Goal: Transaction & Acquisition: Book appointment/travel/reservation

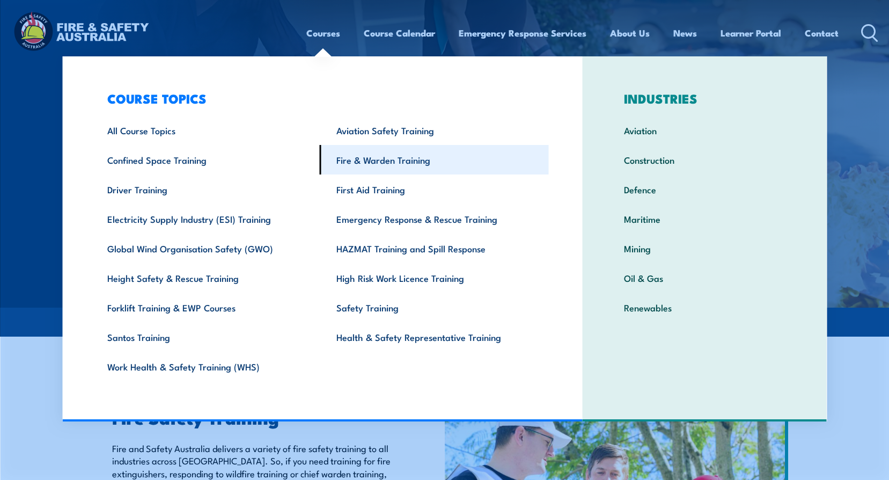
click at [374, 159] on link "Fire & Warden Training" at bounding box center [434, 160] width 229 height 30
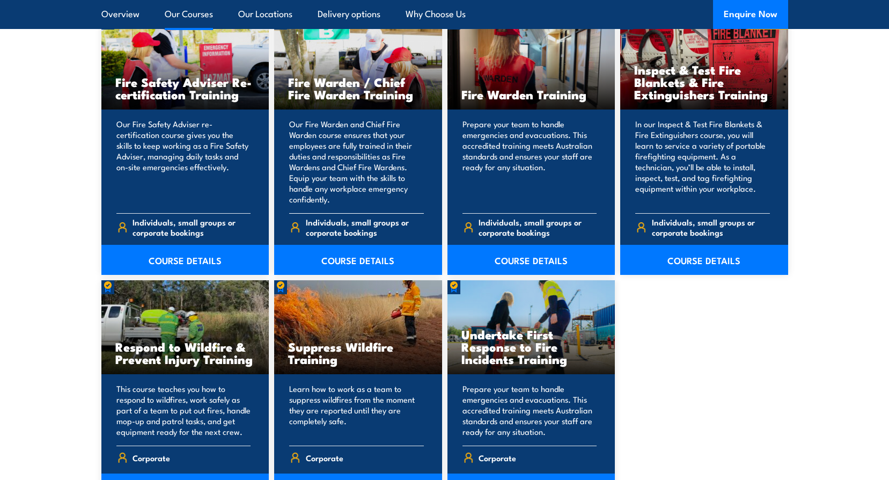
scroll to position [1448, 0]
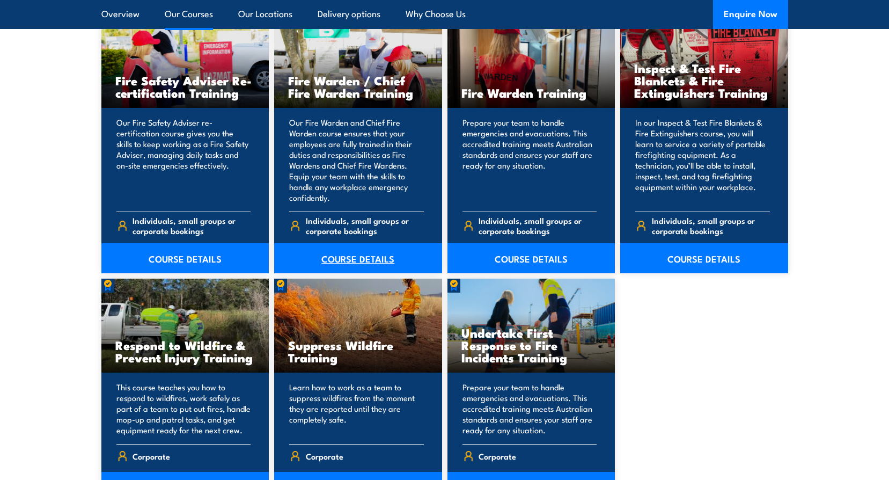
click at [366, 257] on link "COURSE DETAILS" at bounding box center [358, 258] width 168 height 30
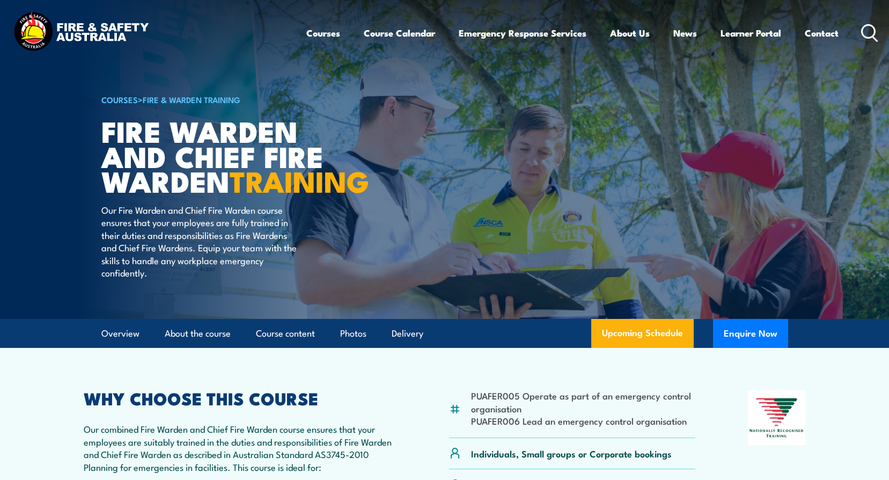
click at [870, 36] on icon at bounding box center [869, 33] width 17 height 18
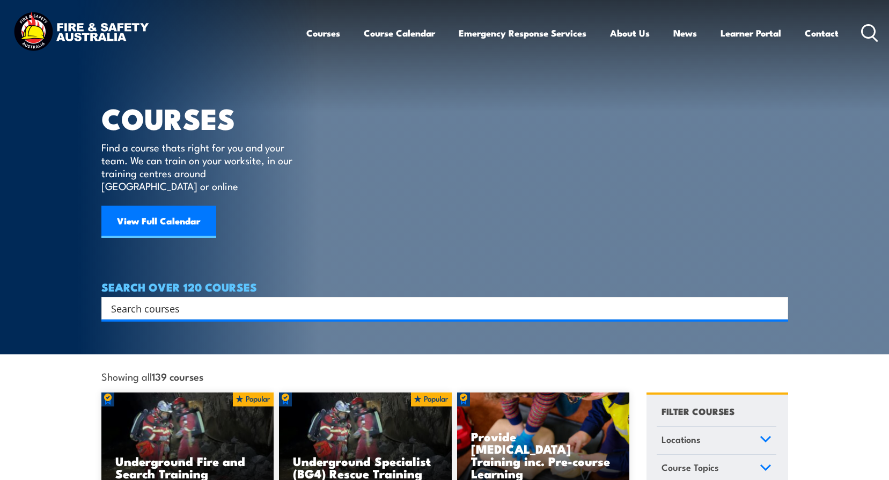
click at [232, 304] on div "Search" at bounding box center [444, 308] width 687 height 23
click at [216, 300] on input "Search input" at bounding box center [437, 308] width 653 height 16
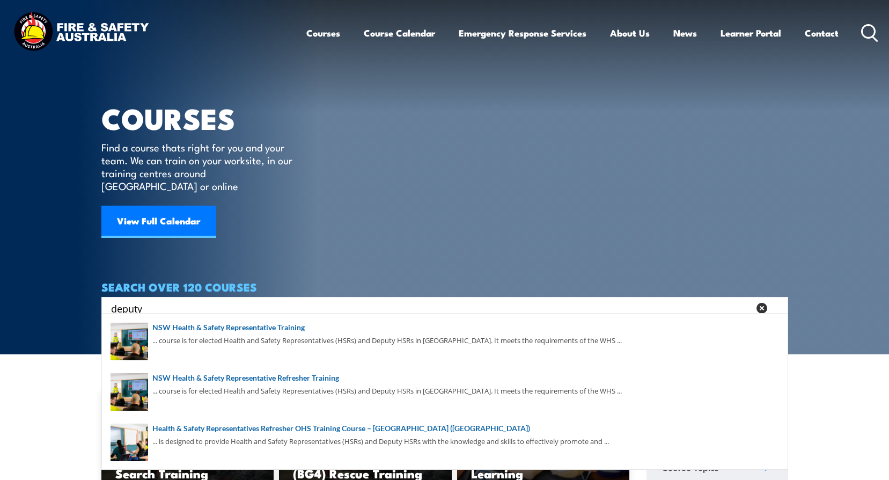
drag, startPoint x: 234, startPoint y: 297, endPoint x: -337, endPoint y: 285, distance: 571.4
click at [0, 285] on html "Courses Course Calendar Emergency Response Services Services Overview Emergency…" at bounding box center [444, 240] width 889 height 480
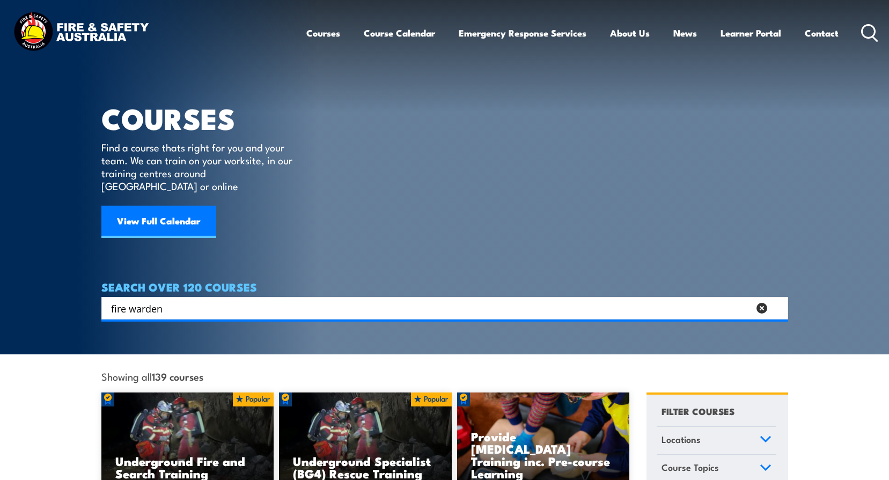
type input "fire warden"
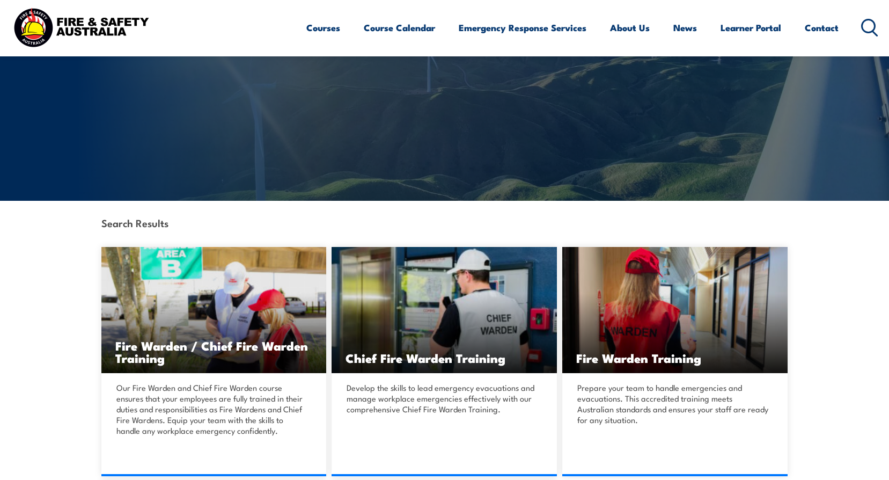
scroll to position [107, 0]
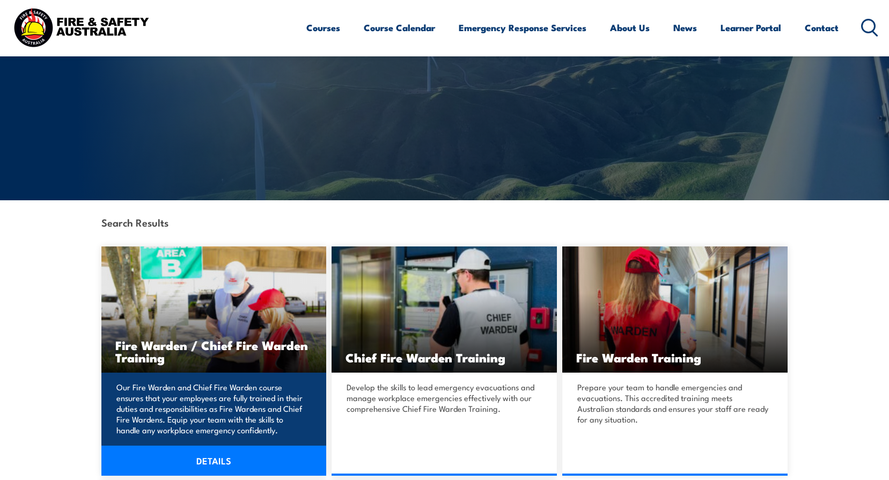
click at [156, 340] on h3 "Fire Warden / Chief Fire Warden Training" at bounding box center [213, 351] width 197 height 25
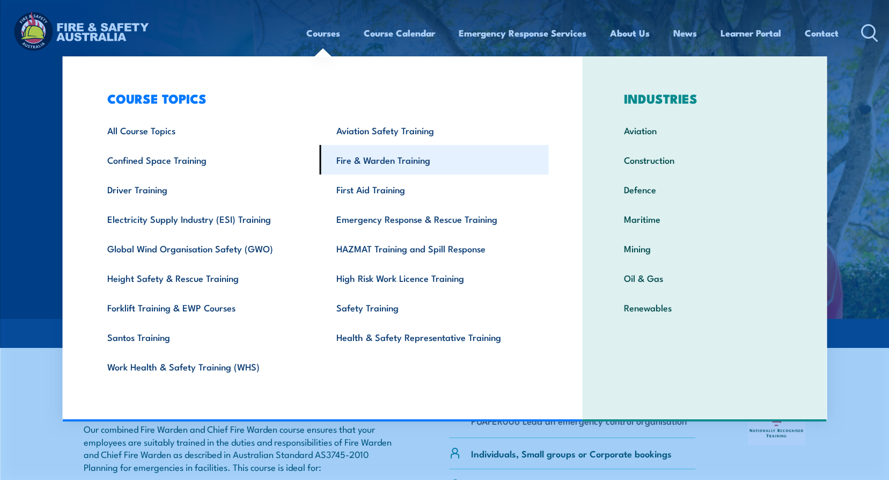
click at [349, 172] on link "Fire & Warden Training" at bounding box center [434, 160] width 229 height 30
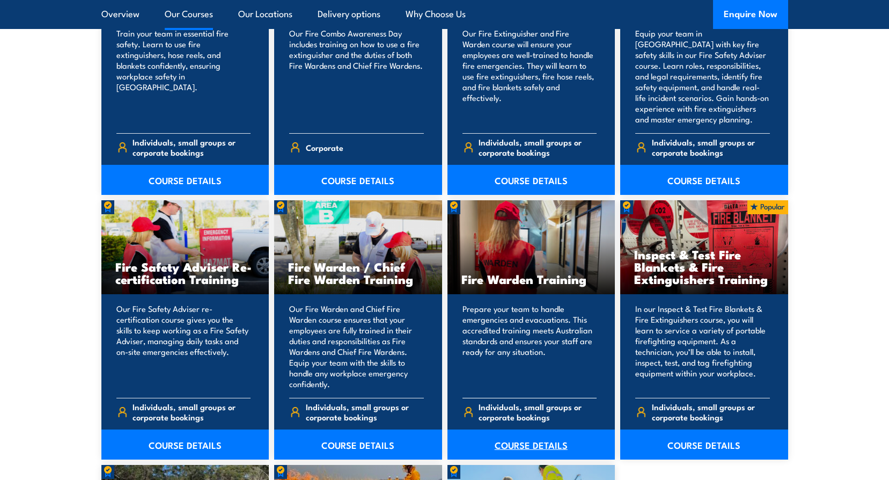
scroll to position [1287, 0]
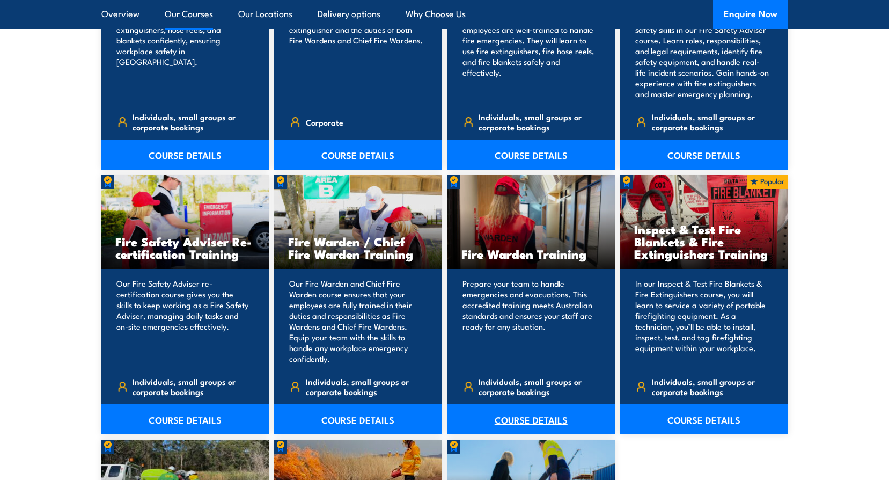
click at [520, 424] on link "COURSE DETAILS" at bounding box center [531, 419] width 168 height 30
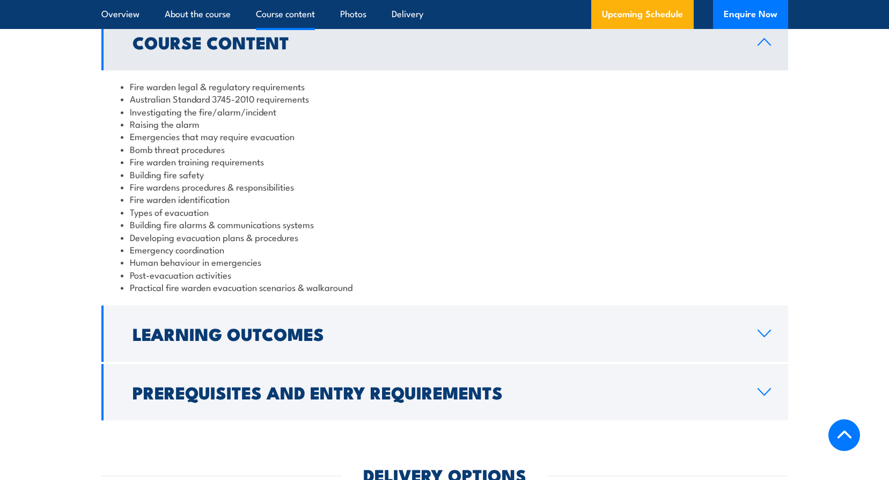
scroll to position [1180, 0]
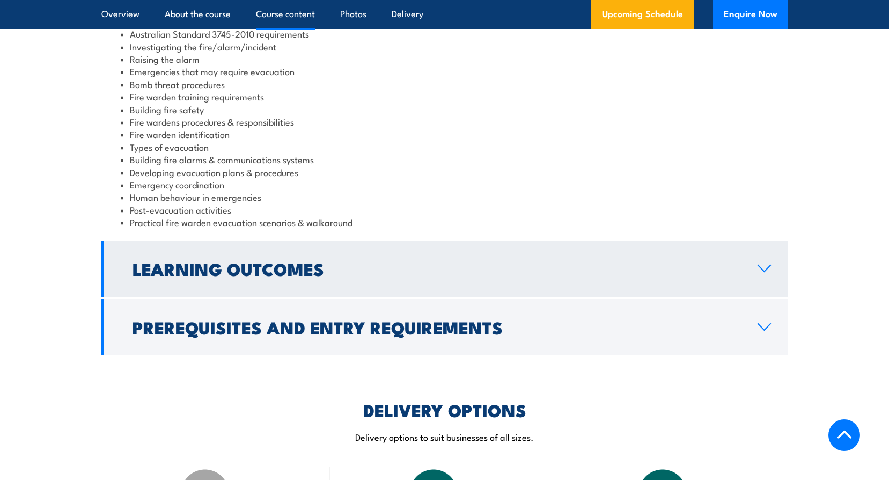
click at [452, 274] on h2 "Learning Outcomes" at bounding box center [437, 268] width 608 height 15
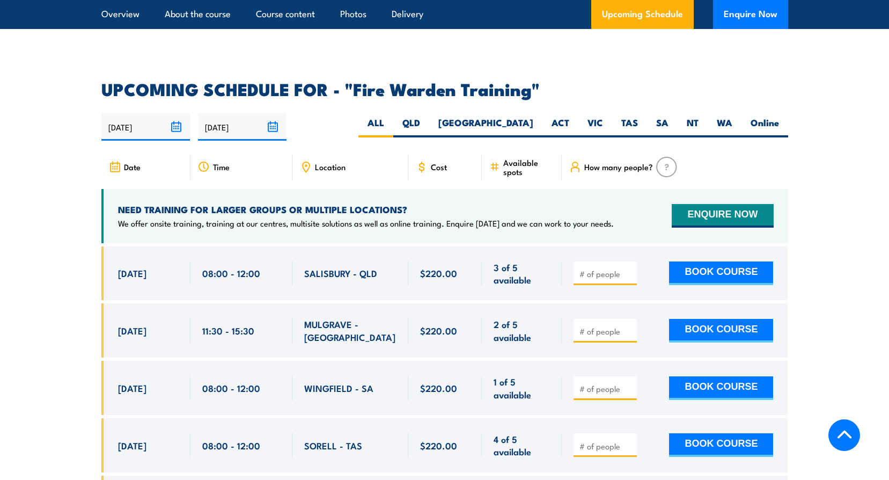
scroll to position [1770, 0]
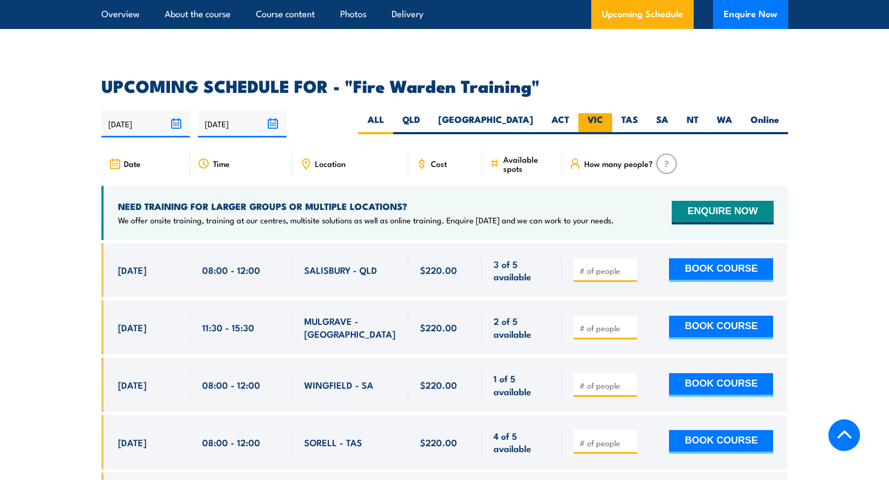
click at [604, 113] on label "VIC" at bounding box center [595, 123] width 34 height 21
click at [604, 113] on input "VIC" at bounding box center [606, 116] width 7 height 7
radio input "true"
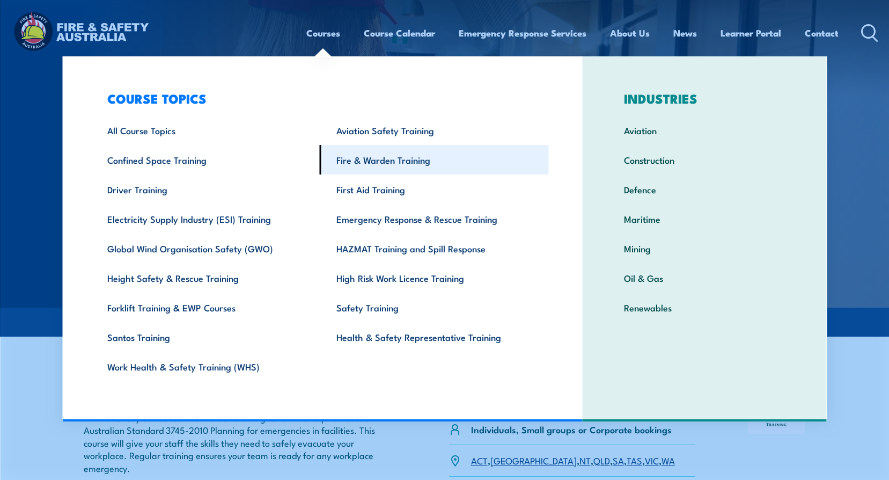
click at [367, 171] on link "Fire & Warden Training" at bounding box center [434, 160] width 229 height 30
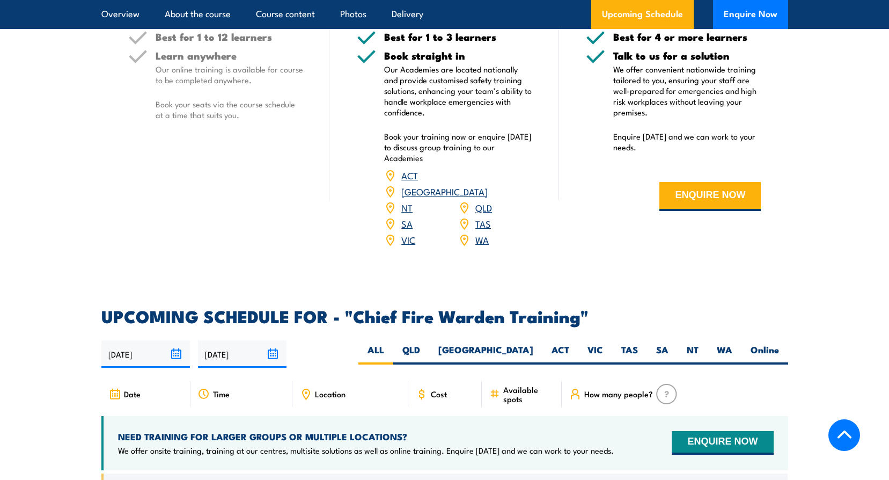
scroll to position [1770, 0]
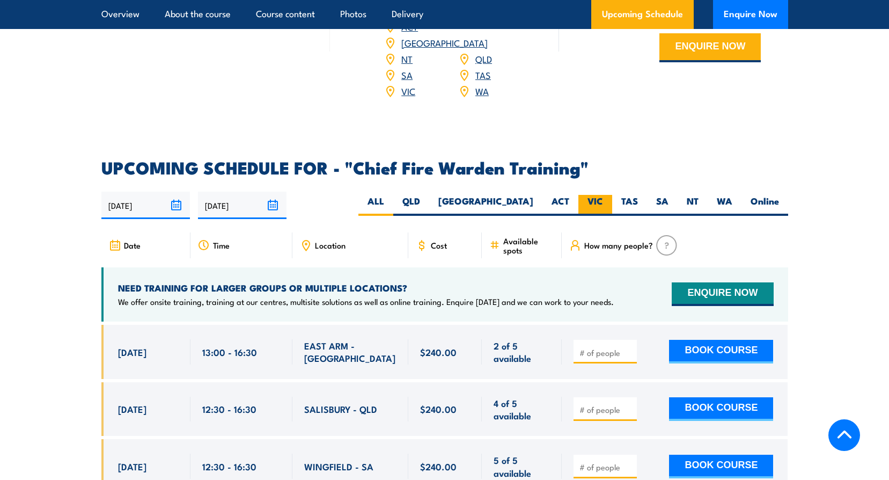
click at [598, 195] on label "VIC" at bounding box center [595, 205] width 34 height 21
click at [603, 195] on input "VIC" at bounding box center [606, 198] width 7 height 7
radio input "true"
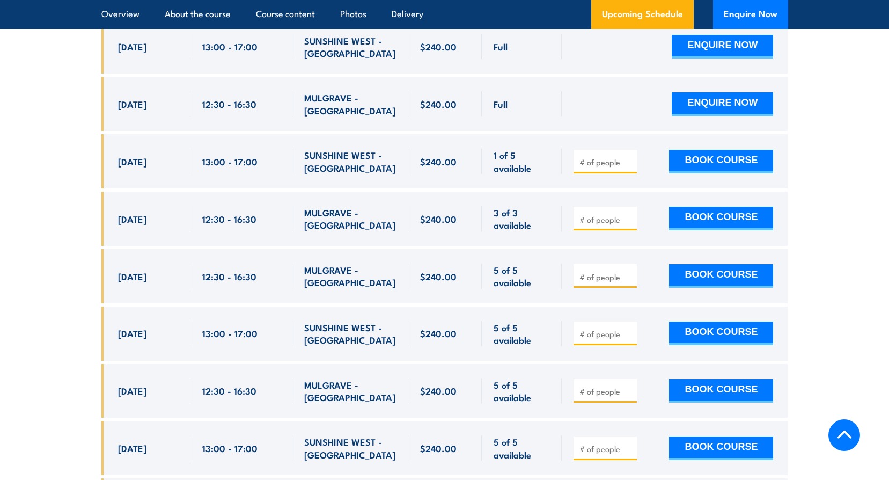
scroll to position [2133, 0]
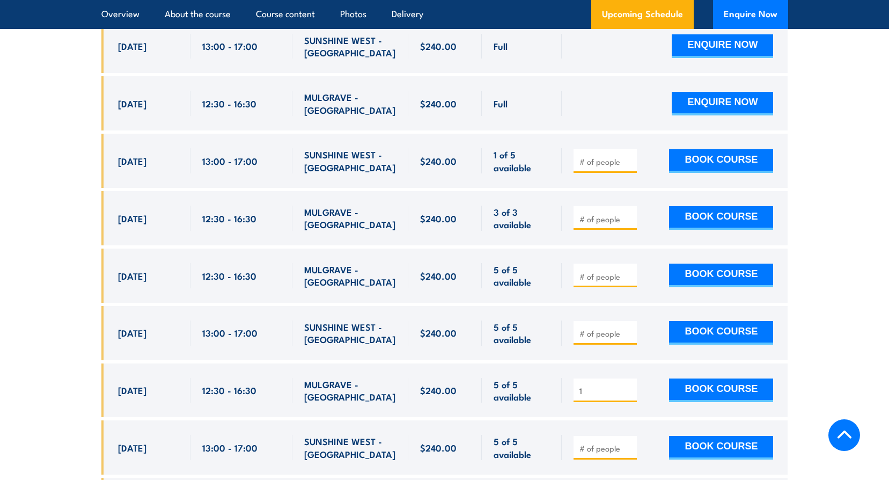
type input "1"
click at [627, 385] on input "1" at bounding box center [606, 390] width 54 height 11
click at [726, 378] on button "BOOK COURSE" at bounding box center [721, 390] width 104 height 24
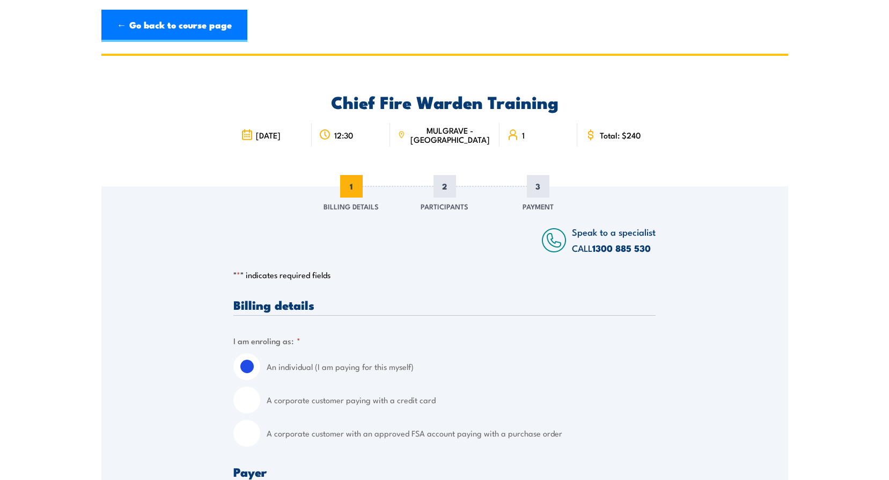
click at [254, 402] on input "A corporate customer paying with a credit card" at bounding box center [246, 399] width 27 height 27
radio input "true"
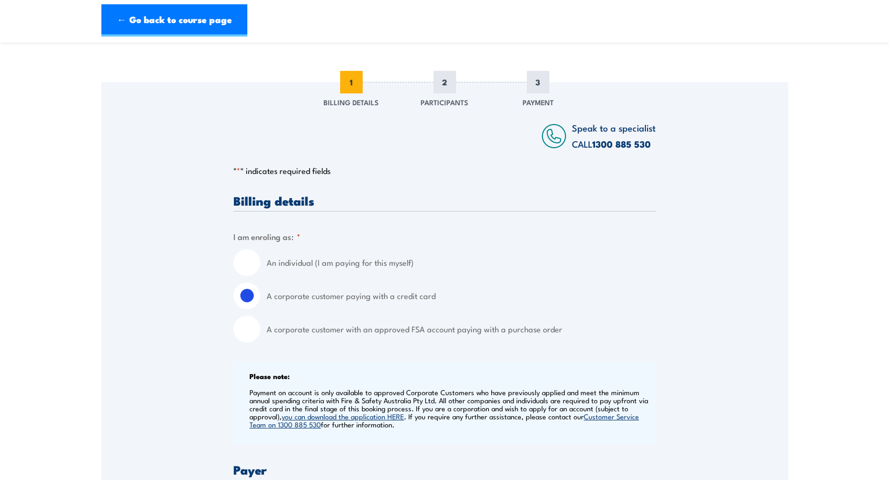
scroll to position [107, 0]
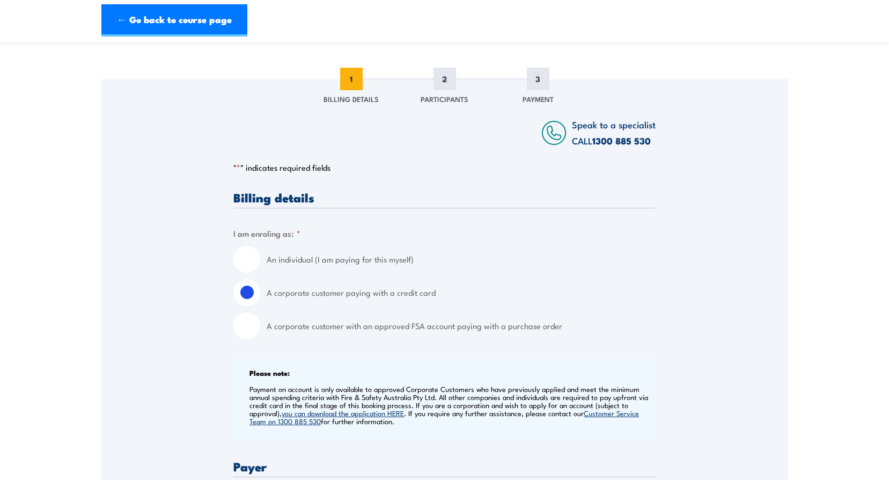
click at [253, 334] on input "A corporate customer with an approved FSA account paying with a purchase order" at bounding box center [246, 325] width 27 height 27
radio input "true"
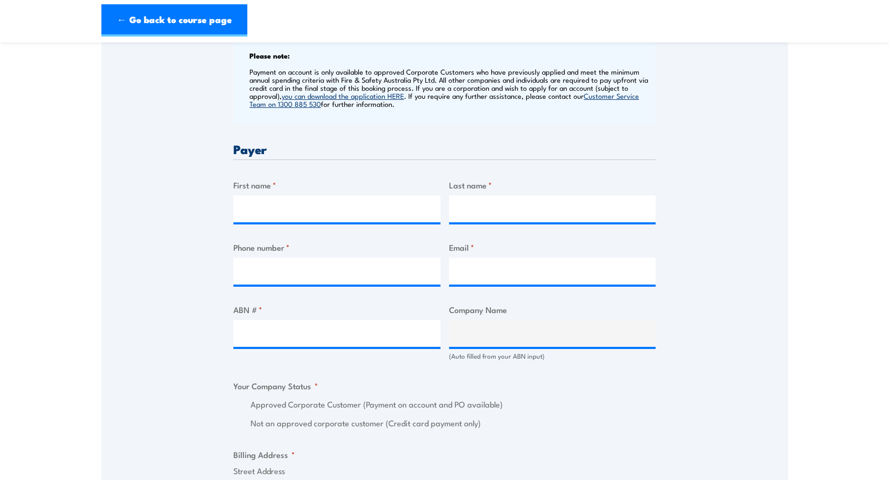
scroll to position [429, 0]
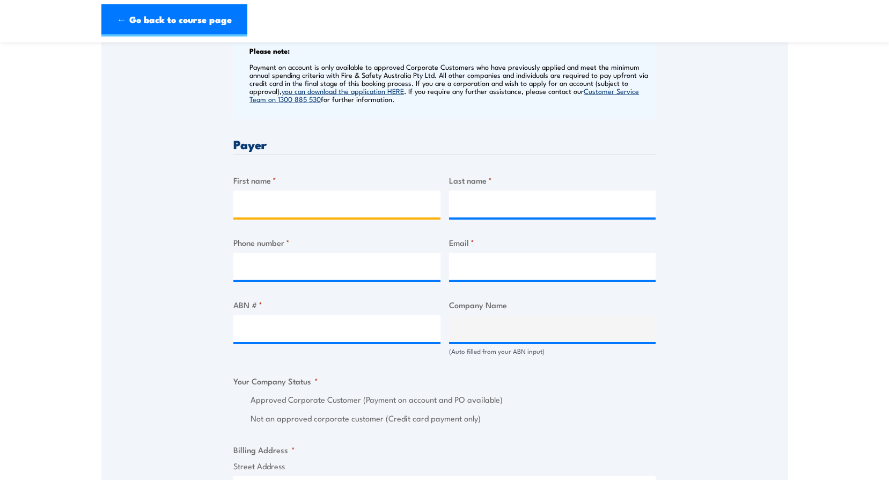
click at [310, 198] on input "First name *" at bounding box center [336, 203] width 207 height 27
type input "[PERSON_NAME]"
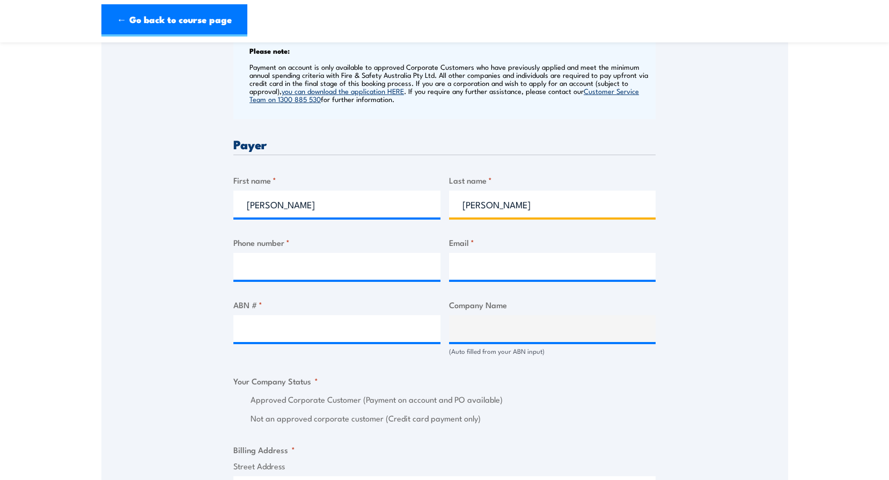
type input "87108555"
type input "[EMAIL_ADDRESS][DOMAIN_NAME]"
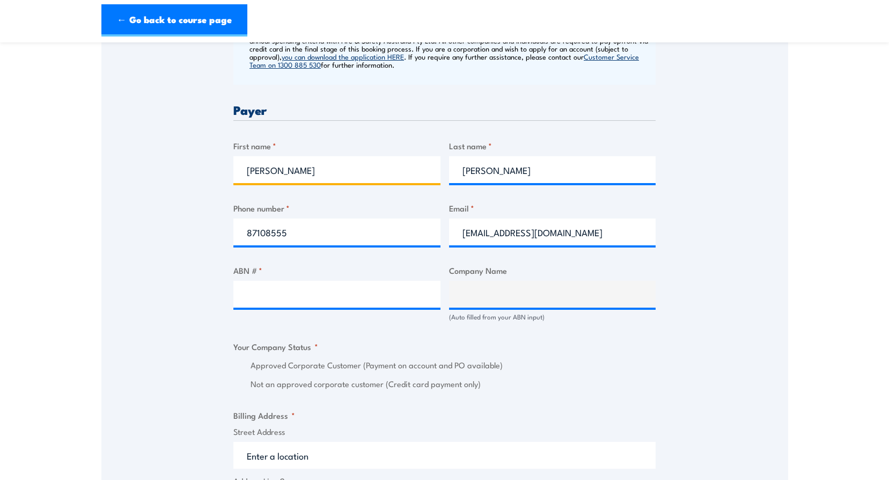
scroll to position [483, 0]
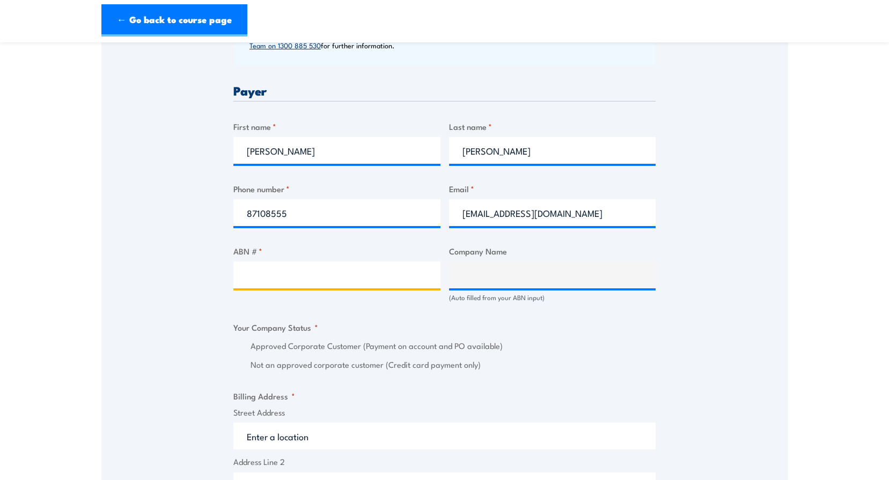
click at [300, 283] on input "ABN # *" at bounding box center [336, 274] width 207 height 27
paste input "31 506 563 698"
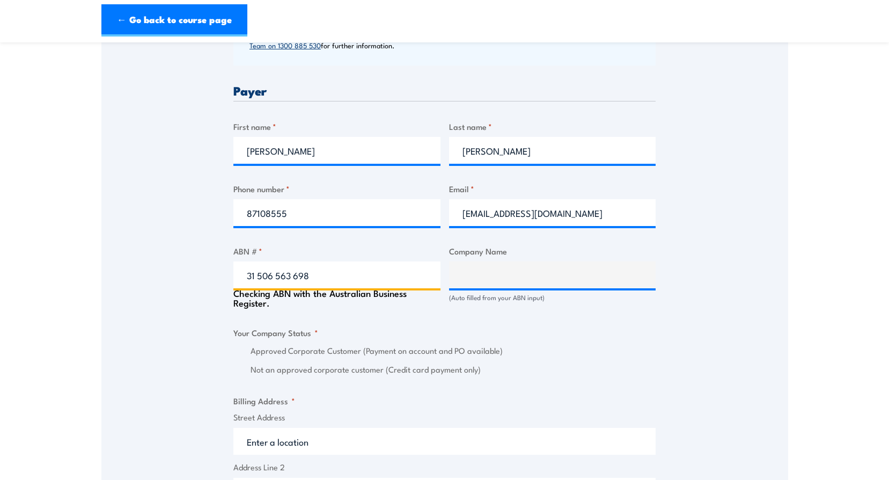
type input "31 506 563 698"
click at [401, 340] on fieldset "Your Company Status * Approved Corporate Customer (Payment on account and PO av…" at bounding box center [444, 351] width 422 height 50
type input "The Bridge Incorporated"
radio input "true"
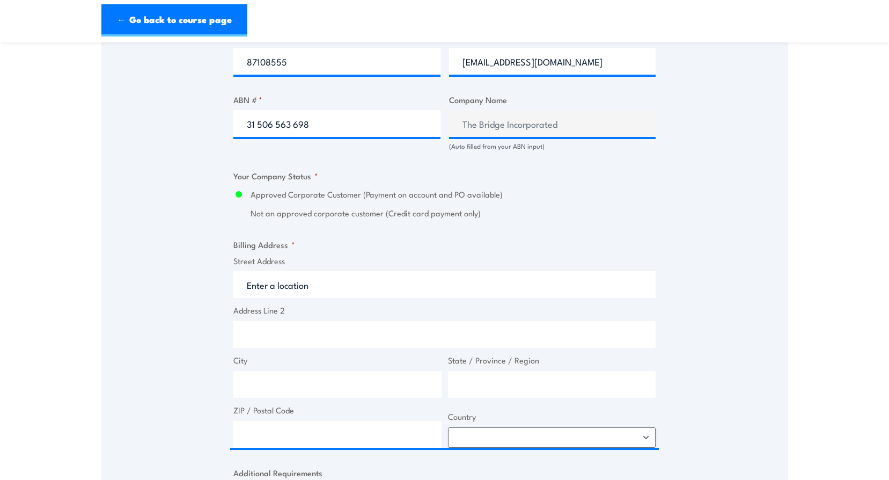
scroll to position [644, 0]
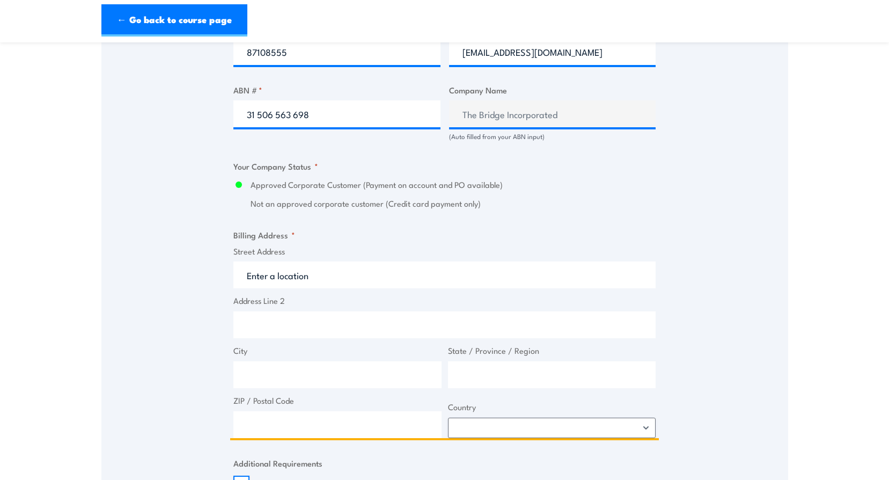
click at [290, 269] on input "Street Address" at bounding box center [444, 274] width 422 height 27
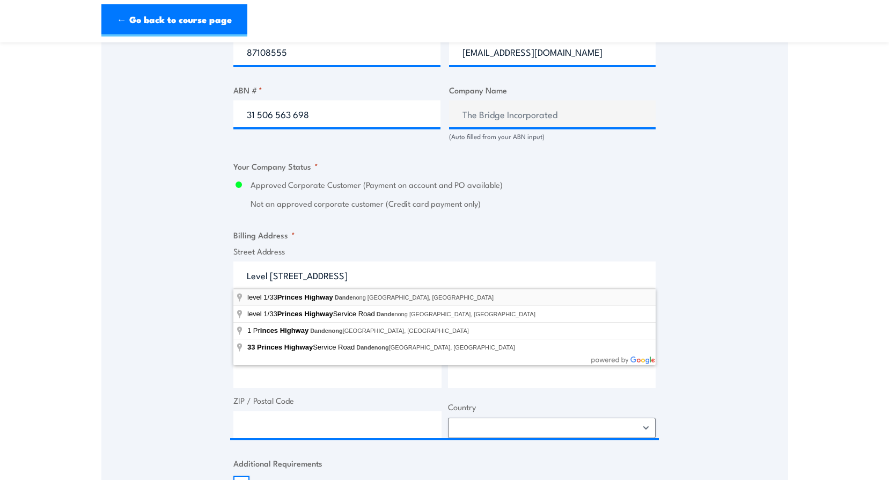
type input "level [STREET_ADDRESS]"
type input "[STREET_ADDRESS]"
type input "Dandenong"
type input "Victoria"
type input "3175"
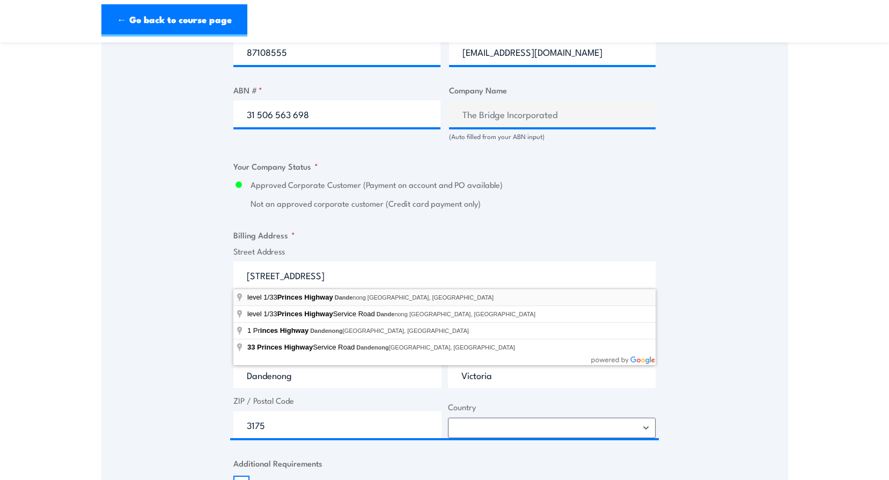
select select "[GEOGRAPHIC_DATA]"
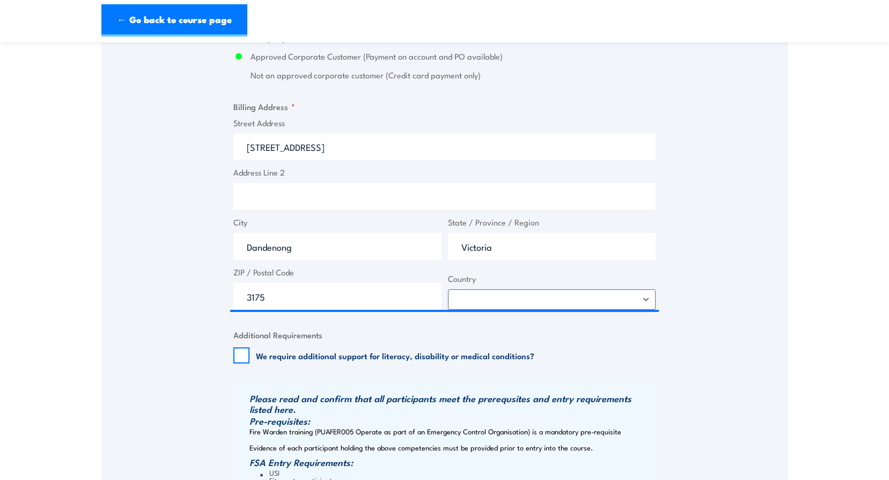
scroll to position [805, 0]
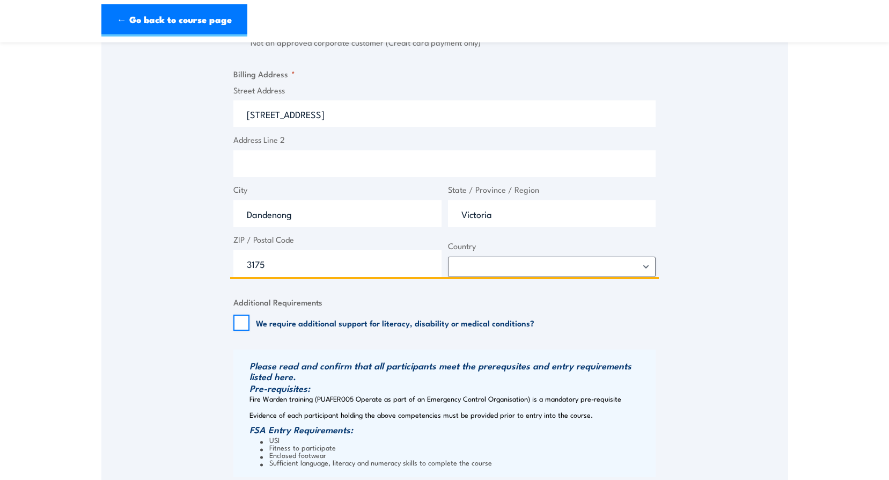
click at [246, 122] on input "[STREET_ADDRESS]" at bounding box center [444, 113] width 422 height 27
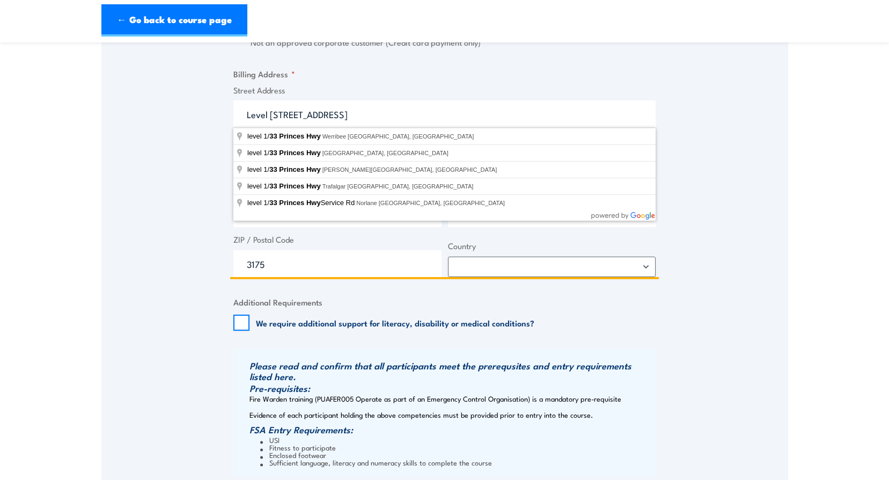
type input "Level [STREET_ADDRESS]"
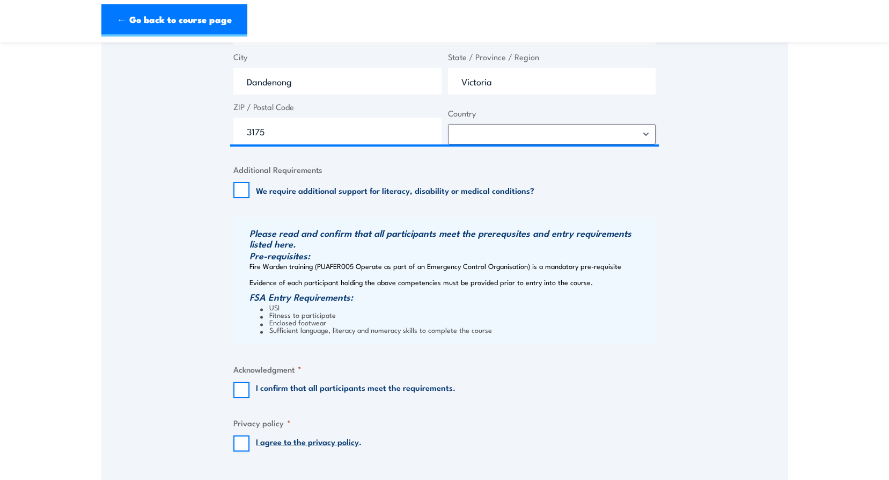
scroll to position [1073, 0]
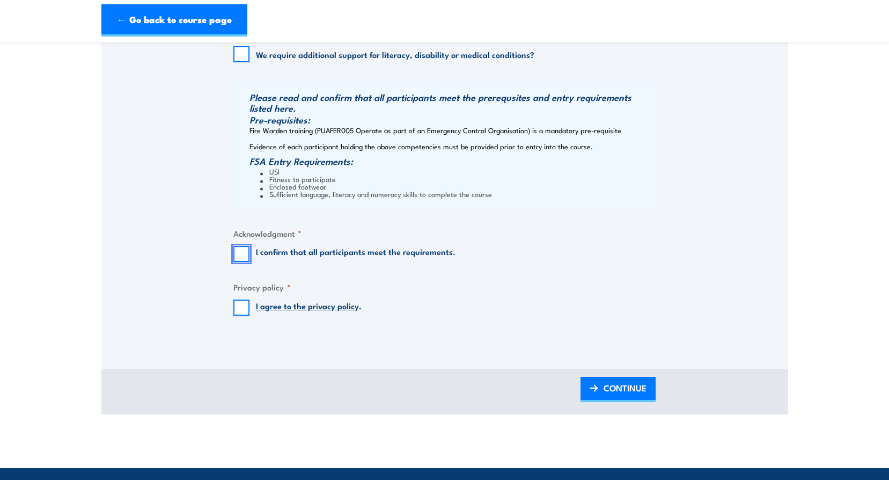
click at [236, 257] on input "I confirm that all participants meet the requirements." at bounding box center [241, 254] width 16 height 16
checkbox input "true"
click at [239, 311] on input "I agree to the privacy policy ." at bounding box center [241, 307] width 16 height 16
checkbox input "true"
click at [610, 397] on span "CONTINUE" at bounding box center [625, 387] width 43 height 28
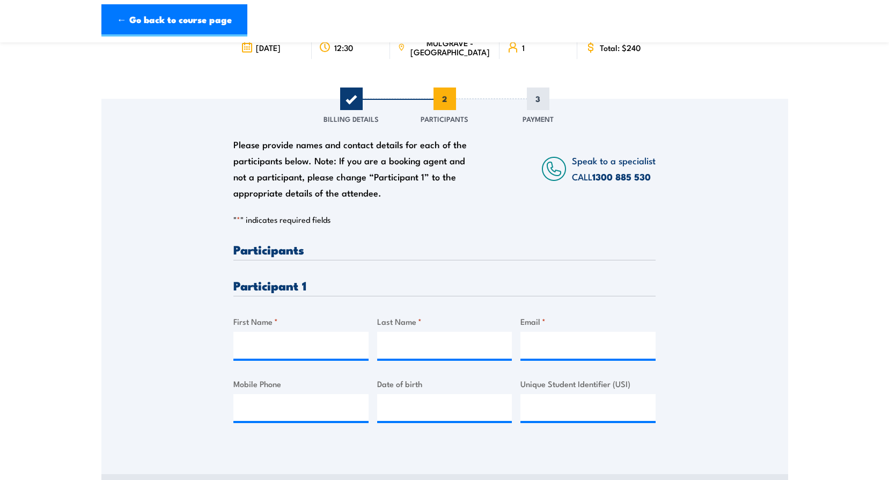
scroll to position [161, 0]
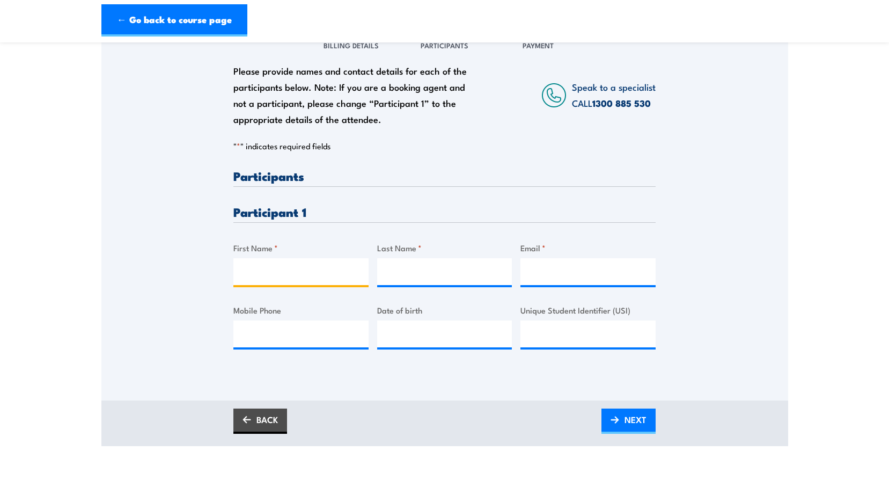
click at [274, 266] on input "First Name *" at bounding box center [300, 271] width 135 height 27
paste input "Candida Kottiyali"
click at [299, 276] on input "Candida Kottiyali" at bounding box center [300, 271] width 135 height 27
type input "Candida"
click at [469, 277] on input "Last Name *" at bounding box center [444, 271] width 135 height 27
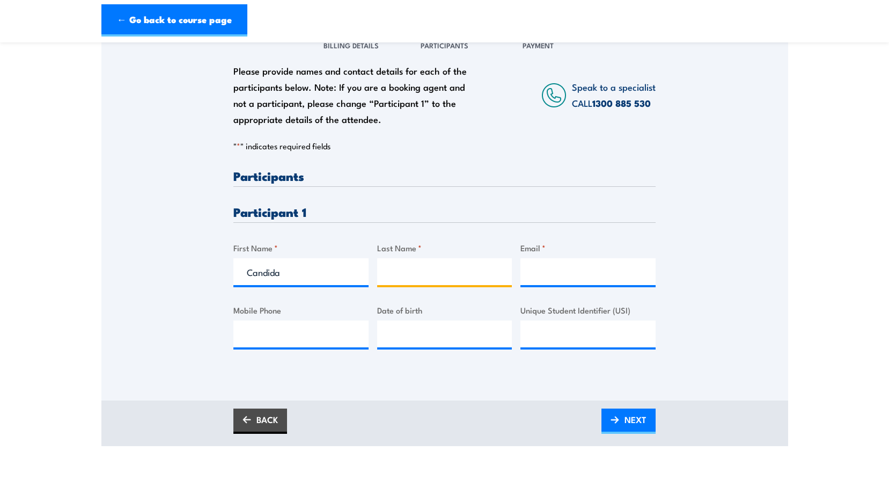
paste input "Kottiyali"
type input "Kottiyali"
click at [599, 265] on input "Email *" at bounding box center [587, 271] width 135 height 27
paste input "[EMAIL_ADDRESS][DOMAIN_NAME]"
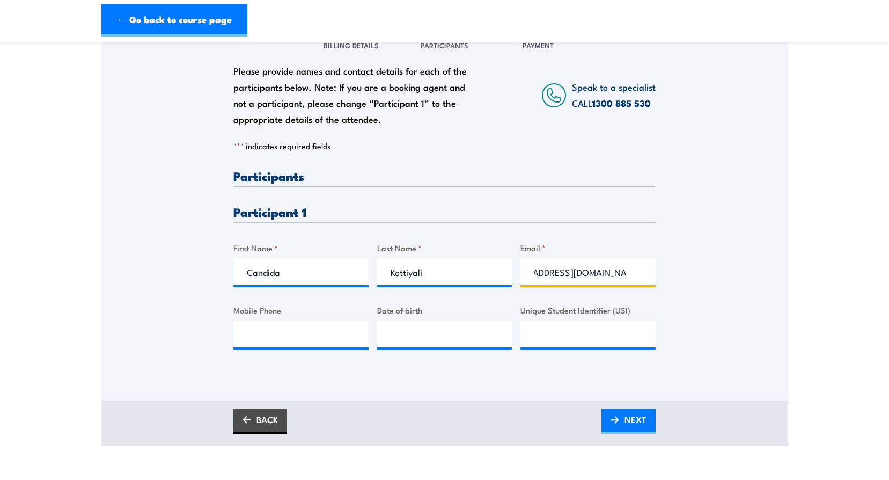
type input "[EMAIL_ADDRESS][DOMAIN_NAME]"
click at [711, 245] on div "Please provide names and contact details for each of the participants below. No…" at bounding box center [444, 197] width 687 height 345
click at [613, 429] on link "NEXT" at bounding box center [628, 420] width 54 height 25
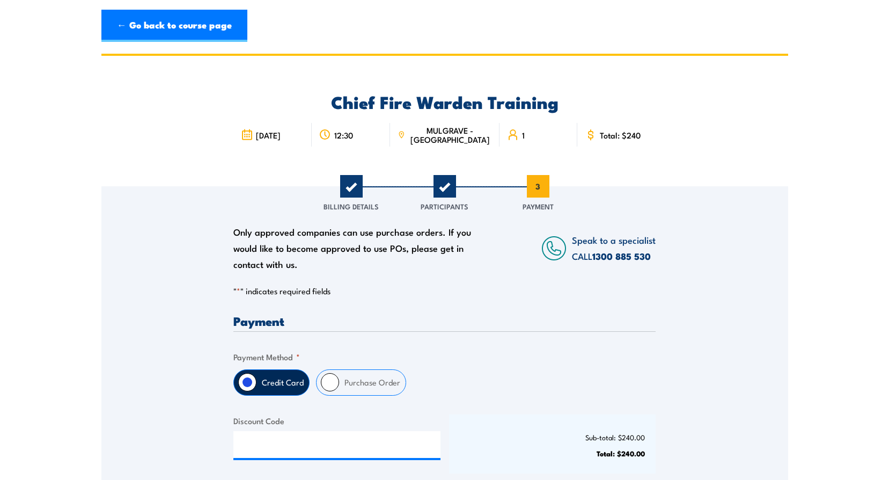
click at [446, 187] on span "2" at bounding box center [444, 186] width 23 height 23
click at [507, 137] on div "1" at bounding box center [538, 135] width 78 height 24
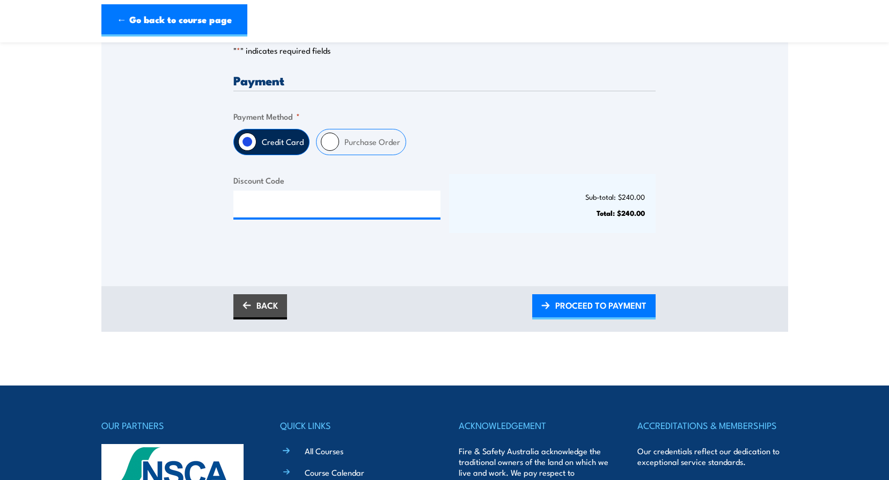
scroll to position [268, 0]
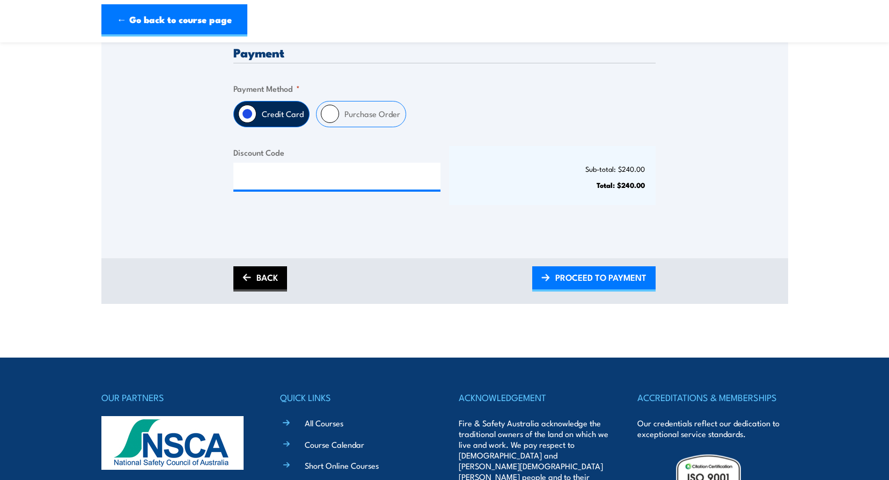
click at [274, 285] on link "BACK" at bounding box center [260, 278] width 54 height 25
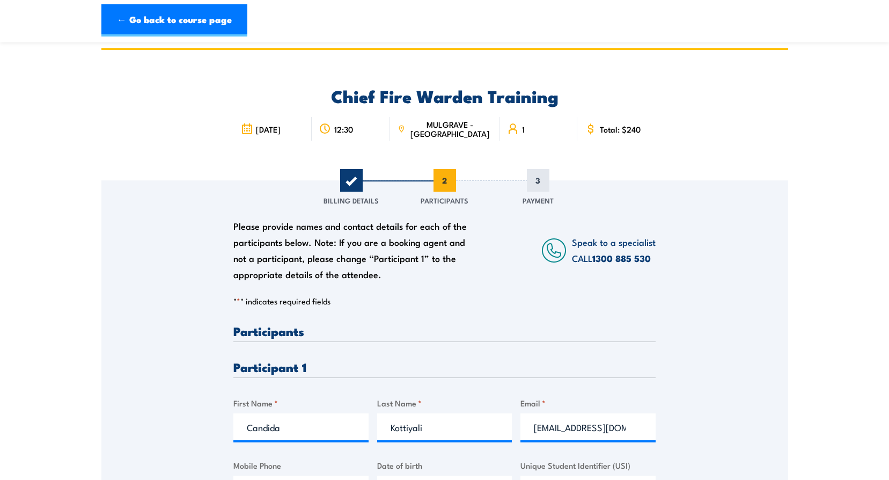
scroll to position [0, 0]
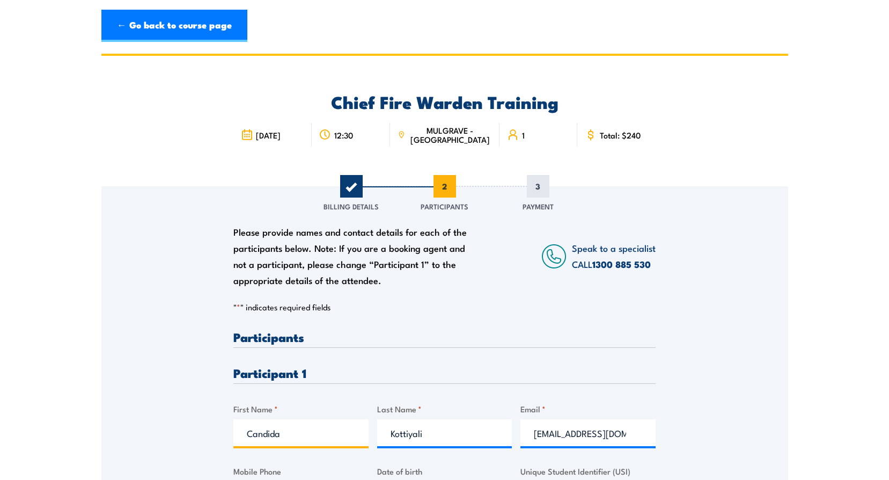
click at [292, 433] on input "Candida" at bounding box center [300, 432] width 135 height 27
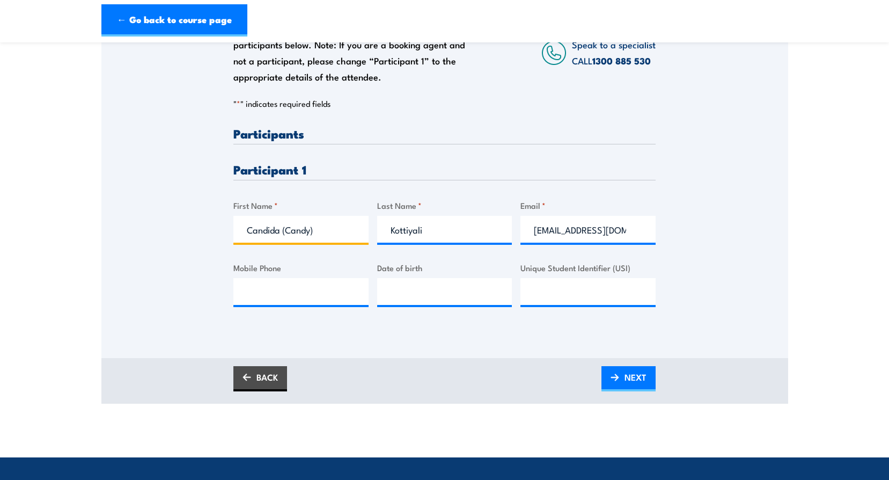
scroll to position [215, 0]
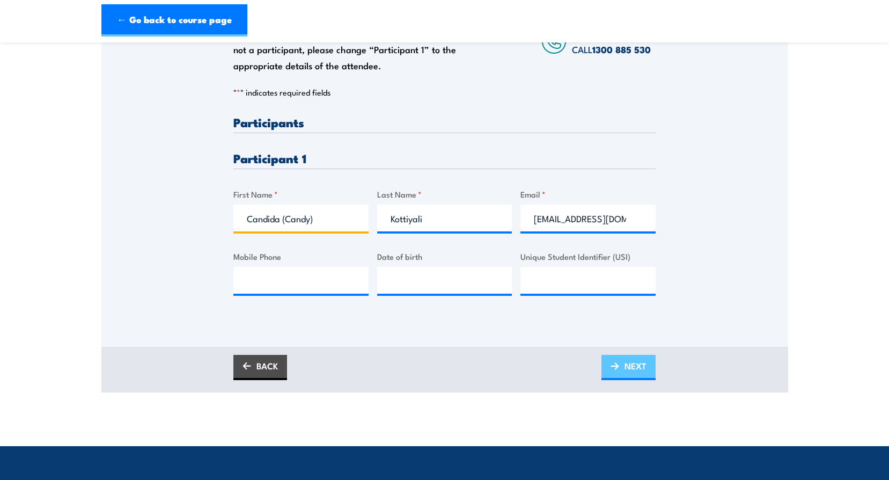
type input "Candida (Candy)"
click at [632, 368] on span "NEXT" at bounding box center [635, 365] width 22 height 28
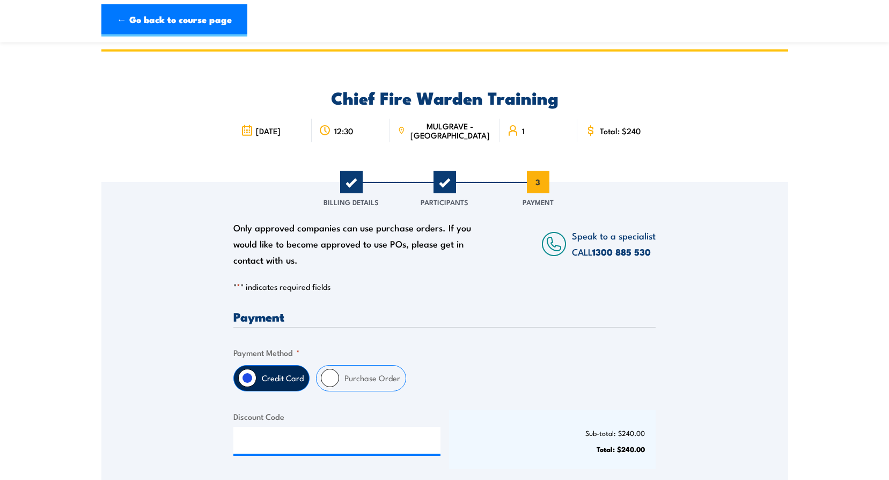
scroll to position [0, 0]
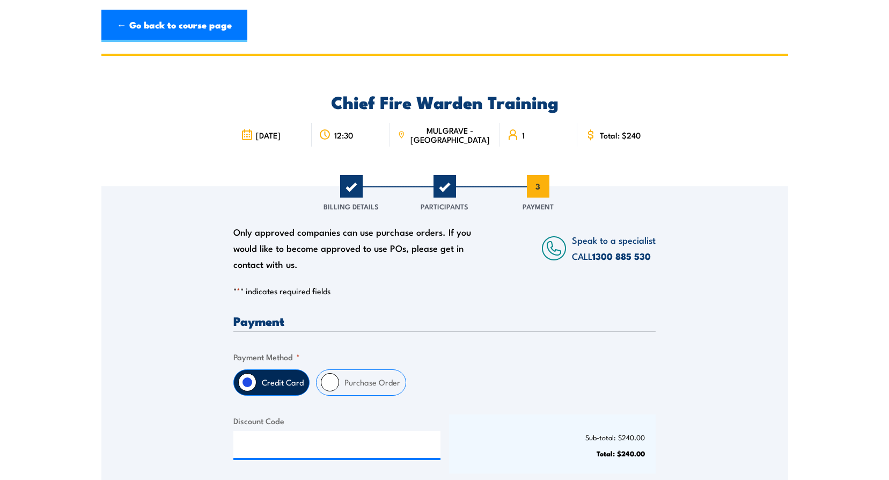
click at [363, 382] on label "Purchase Order" at bounding box center [372, 382] width 67 height 25
click at [339, 382] on input "Purchase Order" at bounding box center [330, 382] width 18 height 18
radio input "true"
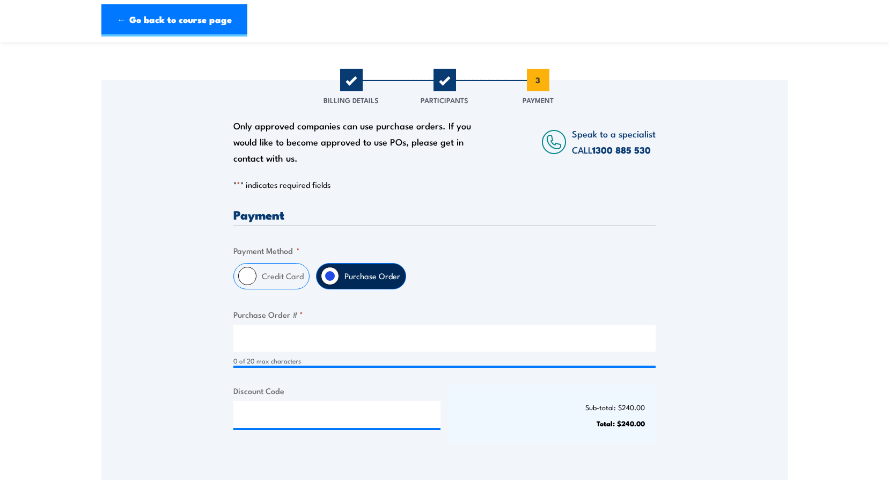
scroll to position [107, 0]
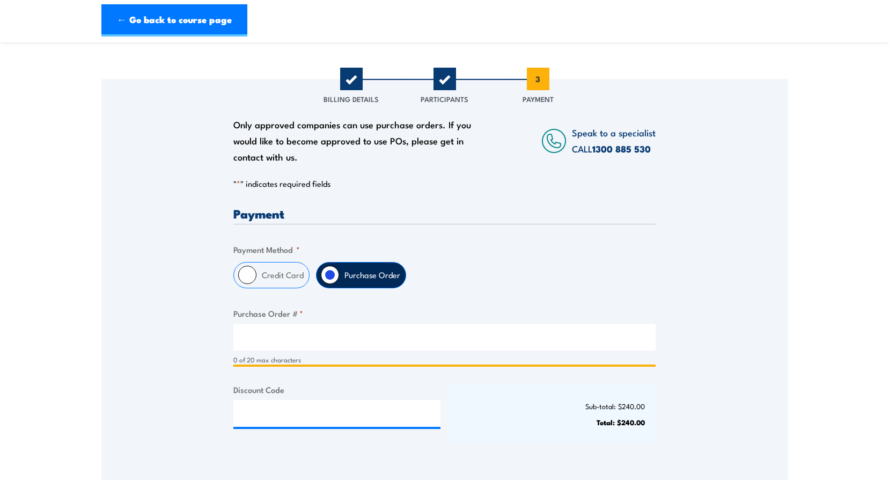
click at [319, 340] on input "Purchase Order # *" at bounding box center [444, 336] width 422 height 27
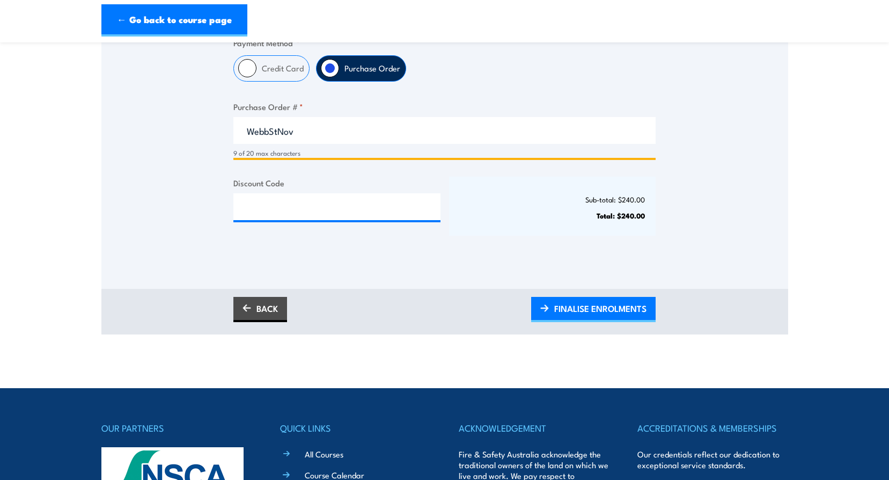
scroll to position [322, 0]
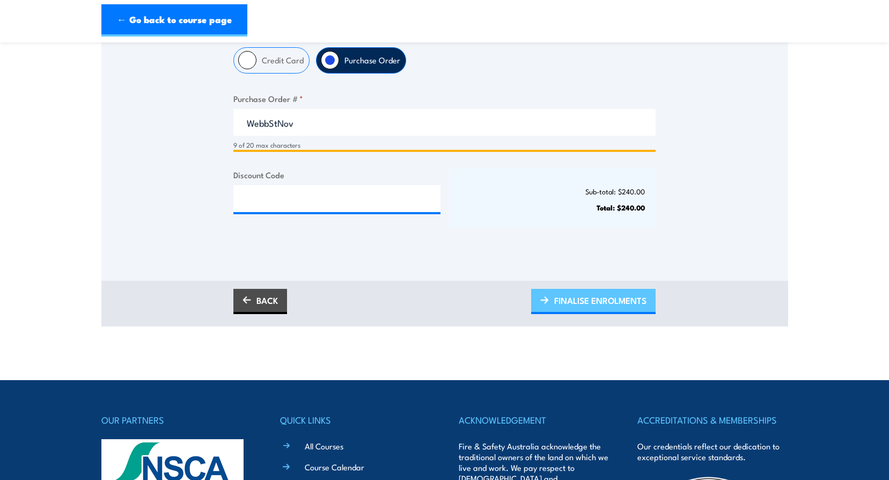
type input "WebbStNov"
click at [589, 304] on span "FINALISE ENROLMENTS" at bounding box center [600, 300] width 92 height 28
